Goal: Information Seeking & Learning: Learn about a topic

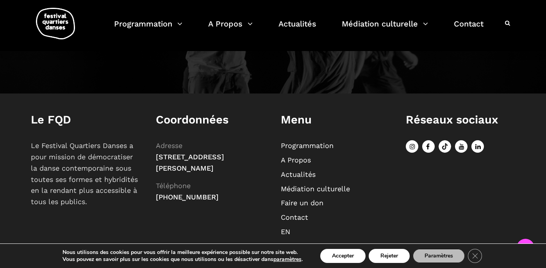
scroll to position [904, 0]
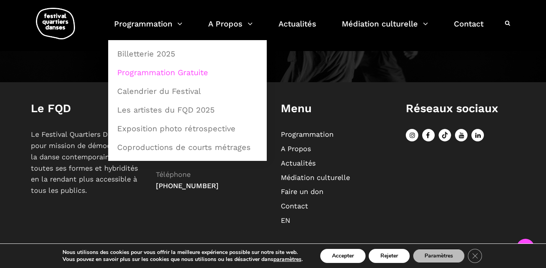
click at [174, 72] on link "Programmation Gratuite" at bounding box center [187, 73] width 150 height 18
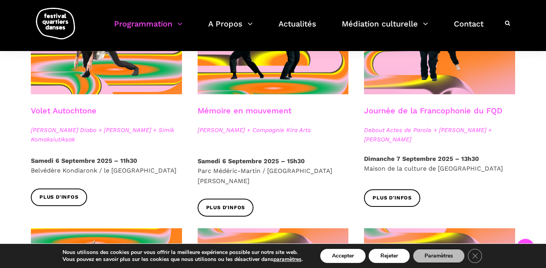
scroll to position [480, 0]
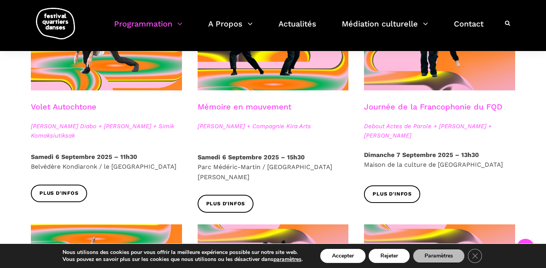
click at [199, 167] on p "[DATE] 15h30 [GEOGRAPHIC_DATA] / [GEOGRAPHIC_DATA]" at bounding box center [272, 168] width 151 height 30
click at [229, 200] on span "Plus d'infos" at bounding box center [225, 204] width 39 height 8
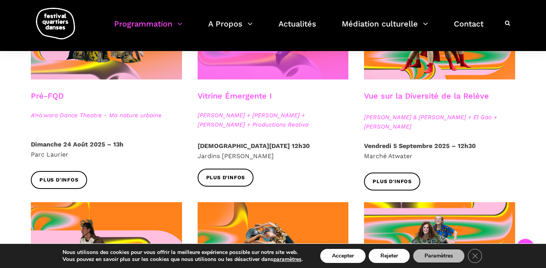
scroll to position [283, 0]
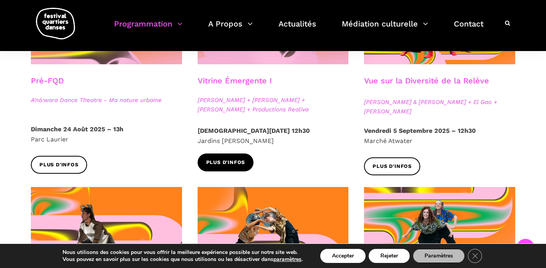
click at [226, 157] on link "Plus d'infos" at bounding box center [225, 163] width 56 height 18
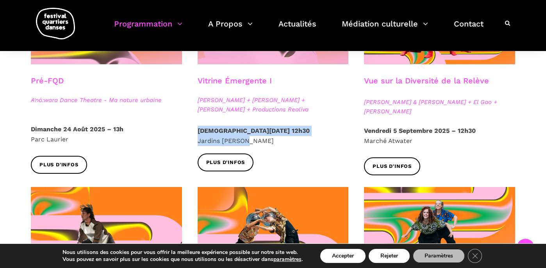
drag, startPoint x: 198, startPoint y: 128, endPoint x: 251, endPoint y: 137, distance: 53.1
click at [251, 137] on p "Jeudi 4 Septembre 2025 – 12h30 Jardins Gamelin" at bounding box center [272, 136] width 151 height 20
copy p "Jeudi 4 Septembre 2025 – 12h30 Jardins Gamelin"
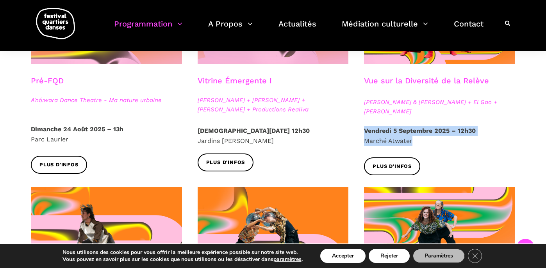
drag, startPoint x: 363, startPoint y: 129, endPoint x: 418, endPoint y: 142, distance: 56.7
click at [418, 142] on div "Vendredi 5 Septembre 2025 – 12h30 Marché Atwater" at bounding box center [439, 142] width 167 height 32
copy p "Vendredi 5 Septembre 2025 – 12h30 Marché Atwater"
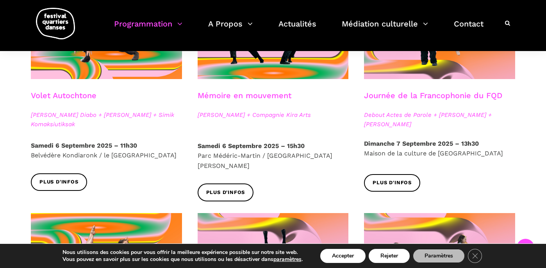
scroll to position [496, 0]
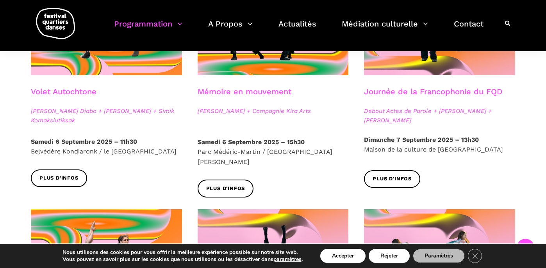
drag, startPoint x: 315, startPoint y: 155, endPoint x: 193, endPoint y: 136, distance: 122.7
click at [193, 136] on div "Mémoire en mouvement Charles Brécard + Compagnie Kira Arts Samedi 6 Septembre 2…" at bounding box center [273, 91] width 167 height 235
click at [304, 180] on div "Plus d'infos" at bounding box center [273, 194] width 167 height 29
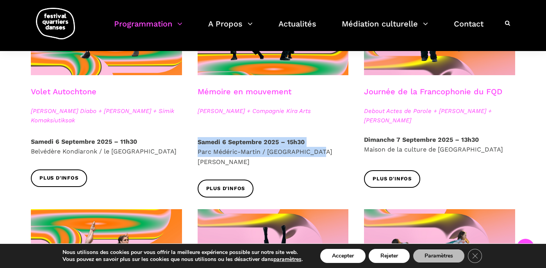
drag, startPoint x: 313, startPoint y: 153, endPoint x: 197, endPoint y: 145, distance: 115.8
click at [197, 145] on p "Samedi 6 Septembre 2025 – 15h30 Parc Médéric-Martin / Ville-Marie Est" at bounding box center [272, 152] width 151 height 30
copy p "Samedi 6 Septembre 2025 – 15h30 Parc Médéric-Martin / Ville-Marie Est"
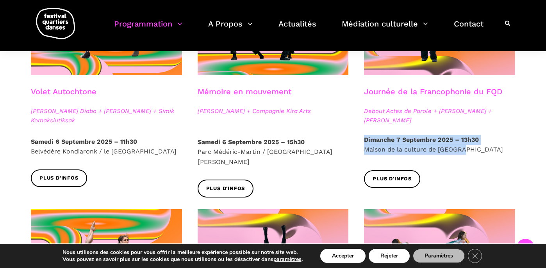
drag, startPoint x: 462, startPoint y: 149, endPoint x: 363, endPoint y: 139, distance: 99.2
click at [363, 139] on div "Dimanche 7 Septembre 2025 – 13h30 Maison de la culture de Verdun" at bounding box center [439, 153] width 167 height 36
copy p "Dimanche 7 Septembre 2025 – 13h30 Maison de la culture de Verdun"
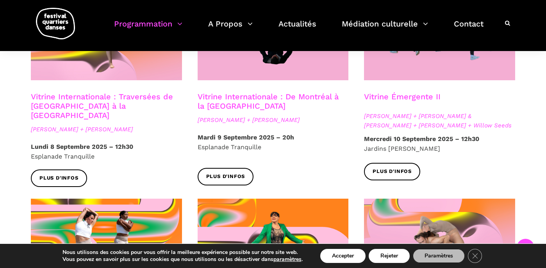
scroll to position [730, 0]
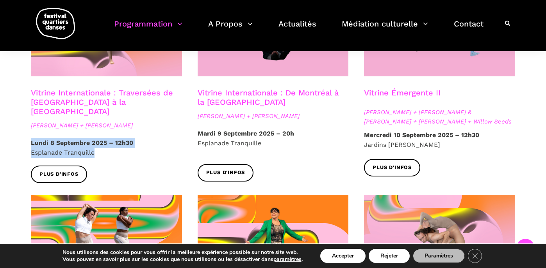
drag, startPoint x: 100, startPoint y: 136, endPoint x: 25, endPoint y: 126, distance: 74.7
click at [25, 138] on div "Lundi 8 Septembre 2025 – 12h30 Esplanade Tranquille" at bounding box center [106, 148] width 167 height 20
copy p "Lundi 8 Septembre 2025 – 12h30 Esplanade Tranquille"
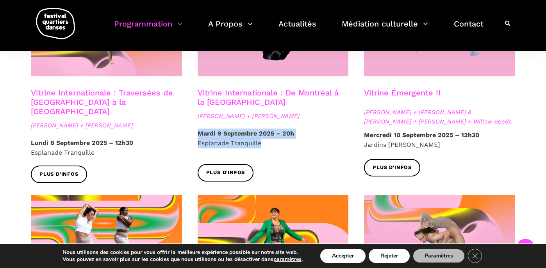
drag, startPoint x: 266, startPoint y: 133, endPoint x: 195, endPoint y: 126, distance: 71.1
click at [195, 129] on div "Mardi 9 Septembre 2025 – 20h Esplanade Tranquille" at bounding box center [273, 147] width 167 height 36
copy p "Mardi 9 Septembre 2025 – 20h Esplanade Tranquille"
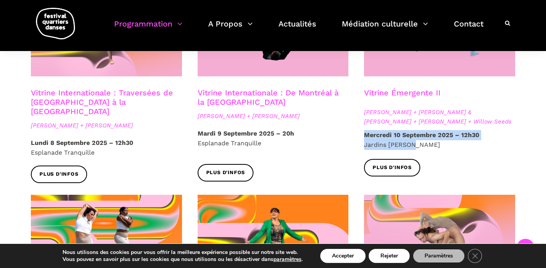
drag, startPoint x: 420, startPoint y: 137, endPoint x: 363, endPoint y: 125, distance: 57.7
click at [364, 130] on p "Mercredi 10 Septembre 2025 – 12h30 Jardins Gamelin" at bounding box center [439, 140] width 151 height 20
copy p "Mercredi 10 Septembre 2025 – 12h30 Jardins Gamelin"
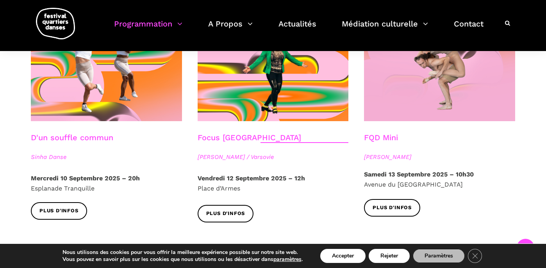
scroll to position [917, 0]
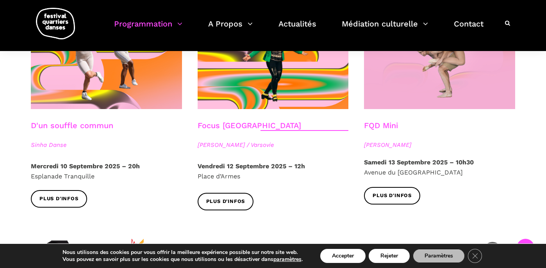
click at [98, 171] on div "Mercredi 10 Septembre 2025 – 20h Esplanade Tranquille" at bounding box center [106, 176] width 167 height 29
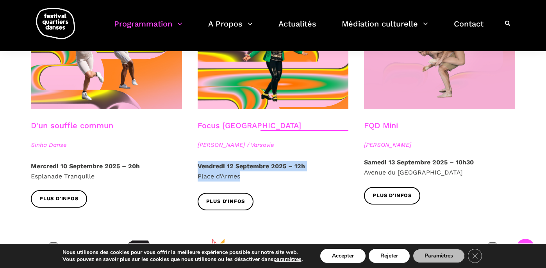
drag, startPoint x: 253, startPoint y: 165, endPoint x: 196, endPoint y: 155, distance: 58.3
click at [196, 162] on div "Vendredi 12 Septembre 2025 – 12h Place d’Armes" at bounding box center [273, 178] width 167 height 32
copy p "Vendredi 12 Septembre 2025 – 12h Place d’Armes"
drag, startPoint x: 512, startPoint y: 164, endPoint x: 362, endPoint y: 155, distance: 150.5
click at [362, 158] on div "Samedi 13 Septembre 2025 – 10h30 Avenue du Musée des Beaux Arts de Montréal" at bounding box center [439, 173] width 167 height 30
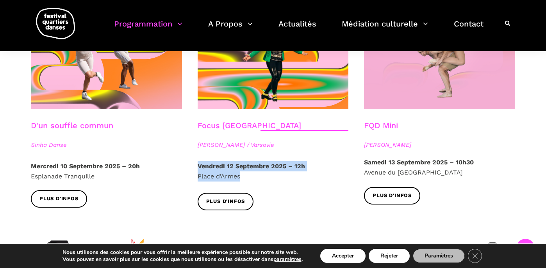
copy p "Samedi 13 Septembre 2025 – 10h30 Avenue du Musée des Beaux Arts de Montréal"
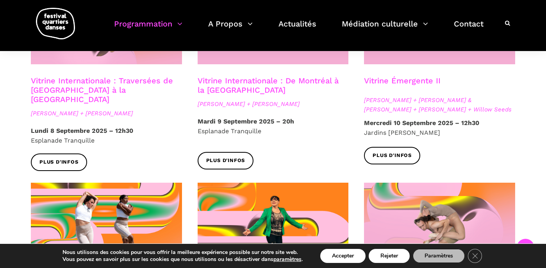
scroll to position [740, 0]
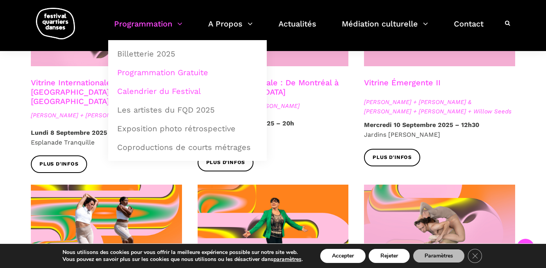
click at [179, 92] on link "Calendrier du Festival" at bounding box center [187, 91] width 150 height 18
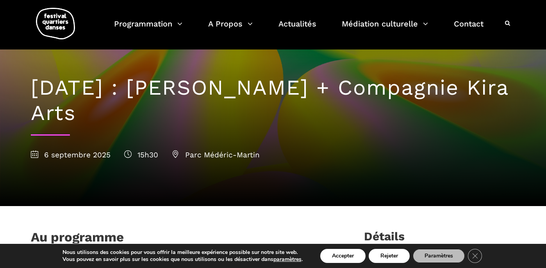
scroll to position [16, 0]
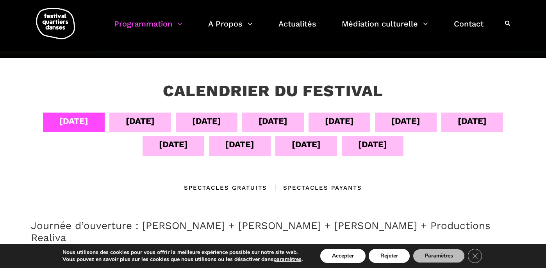
scroll to position [127, 0]
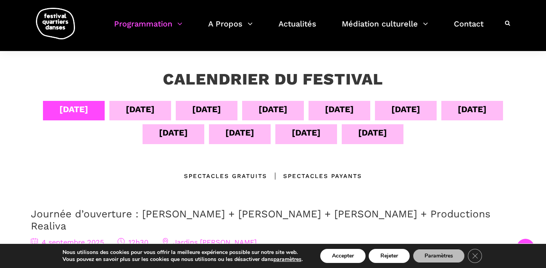
click at [313, 174] on div "Spectacles Payants" at bounding box center [314, 176] width 95 height 9
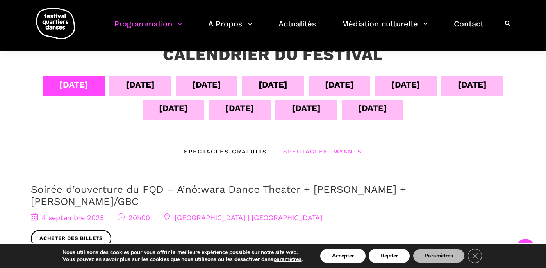
scroll to position [148, 0]
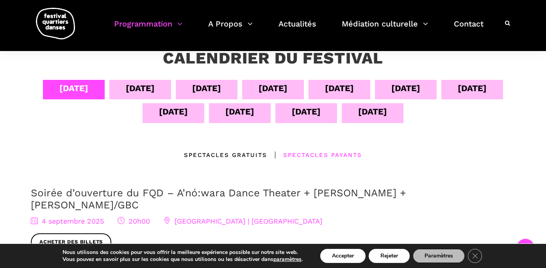
click at [248, 151] on div "Spectacles gratuits" at bounding box center [225, 155] width 83 height 9
